Goal: Task Accomplishment & Management: Manage account settings

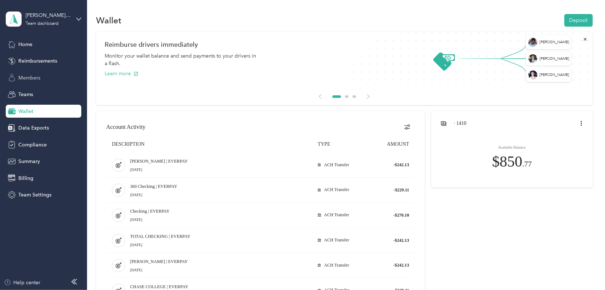
click at [33, 75] on span "Members" at bounding box center [29, 78] width 22 height 8
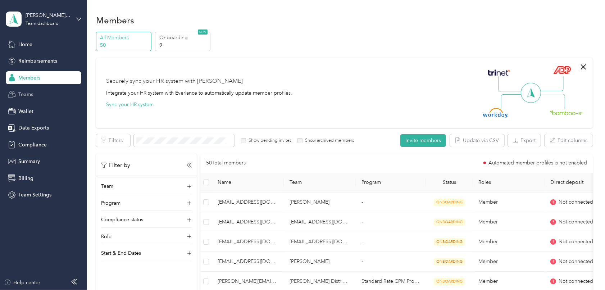
click at [27, 96] on span "Teams" at bounding box center [25, 95] width 15 height 8
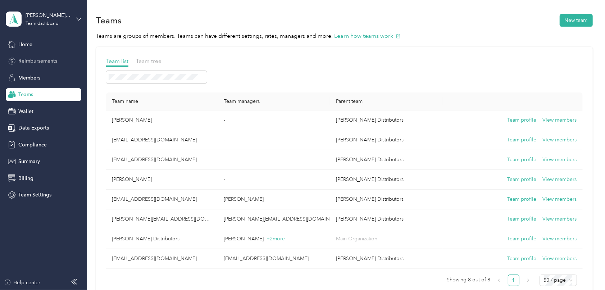
click at [26, 61] on span "Reimbursements" at bounding box center [37, 61] width 39 height 8
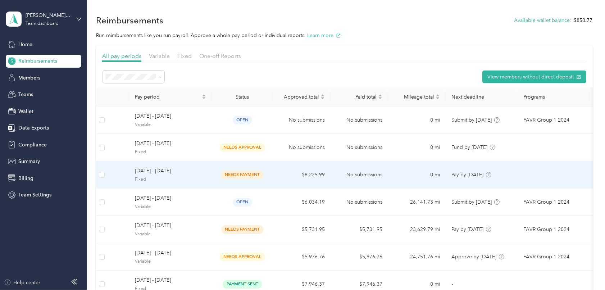
click at [184, 170] on span "September 14 - 27, 2025" at bounding box center [170, 171] width 71 height 8
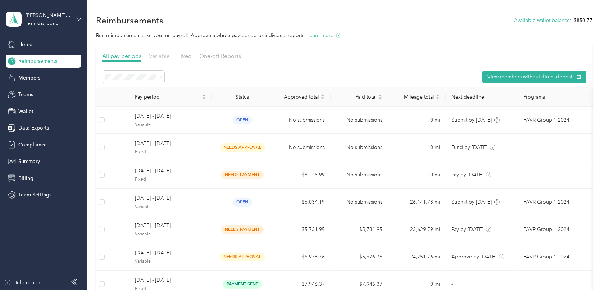
click at [155, 56] on span "Variable" at bounding box center [159, 55] width 21 height 7
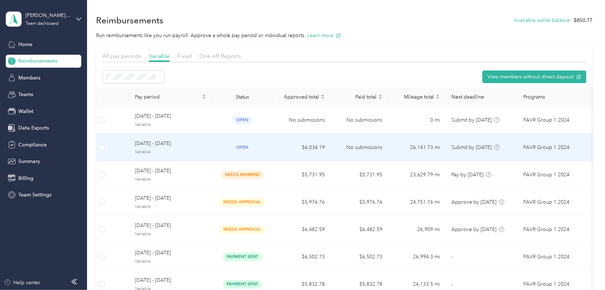
click at [187, 142] on span "September 14 - 27, 2025" at bounding box center [170, 143] width 71 height 8
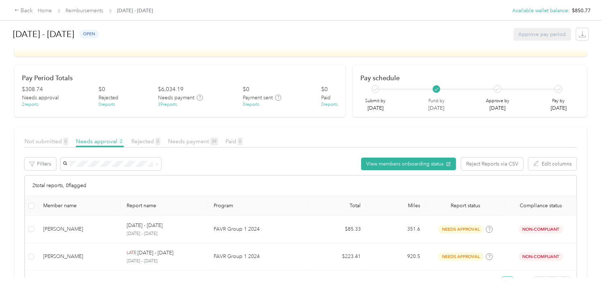
scroll to position [105, 0]
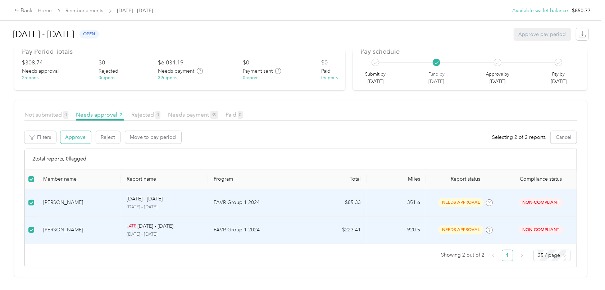
click at [75, 131] on button "Approve" at bounding box center [75, 137] width 31 height 13
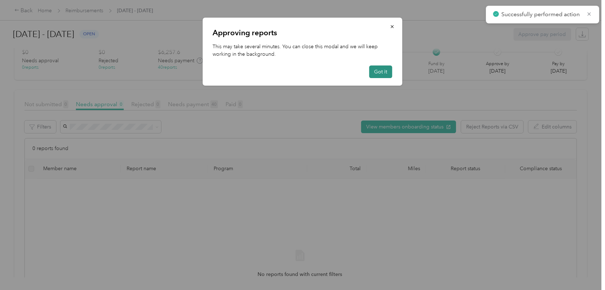
click at [379, 72] on button "Got it" at bounding box center [380, 71] width 23 height 13
